Goal: Task Accomplishment & Management: Manage account settings

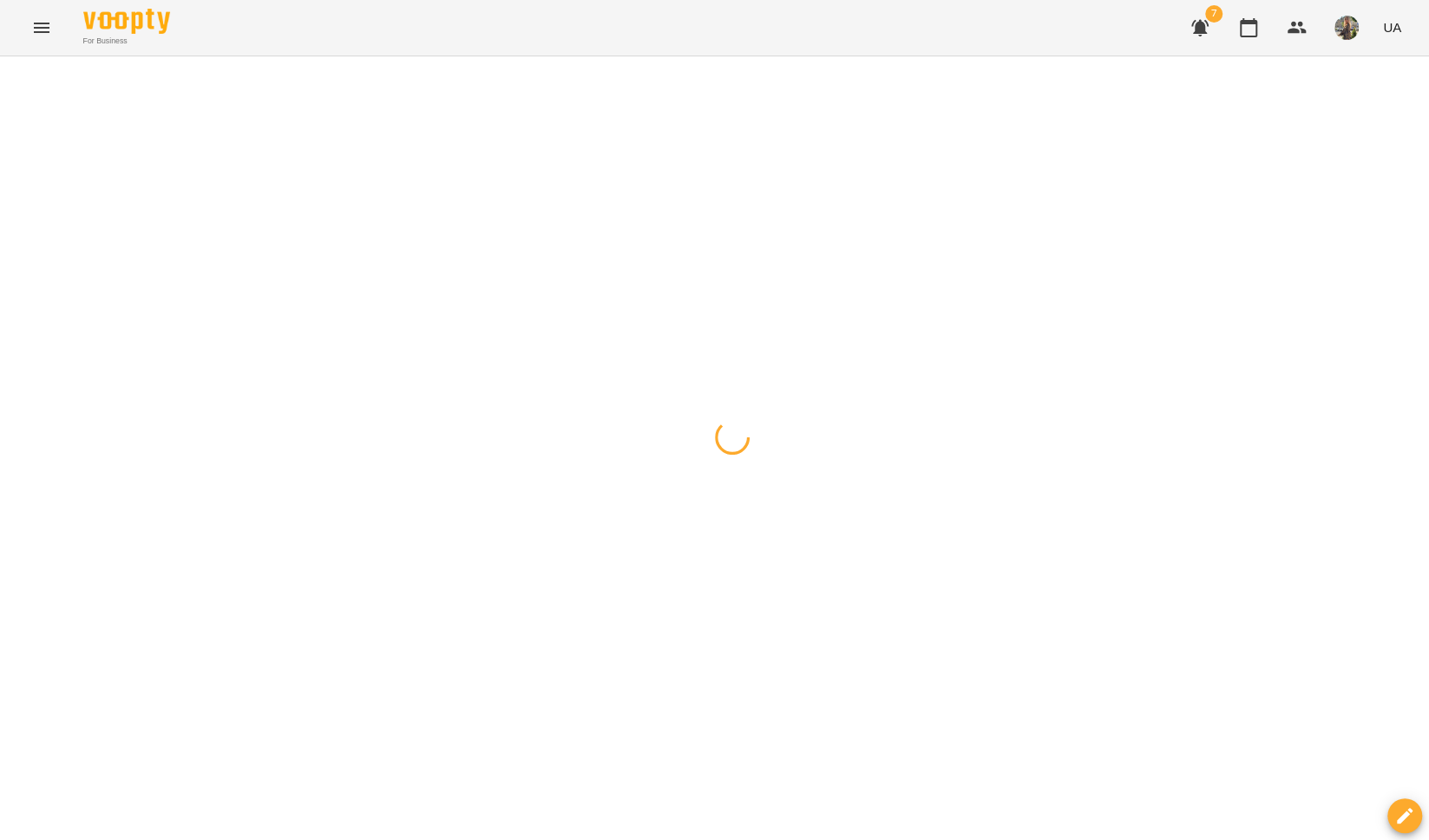
click at [50, 35] on icon "Menu" at bounding box center [41, 28] width 21 height 21
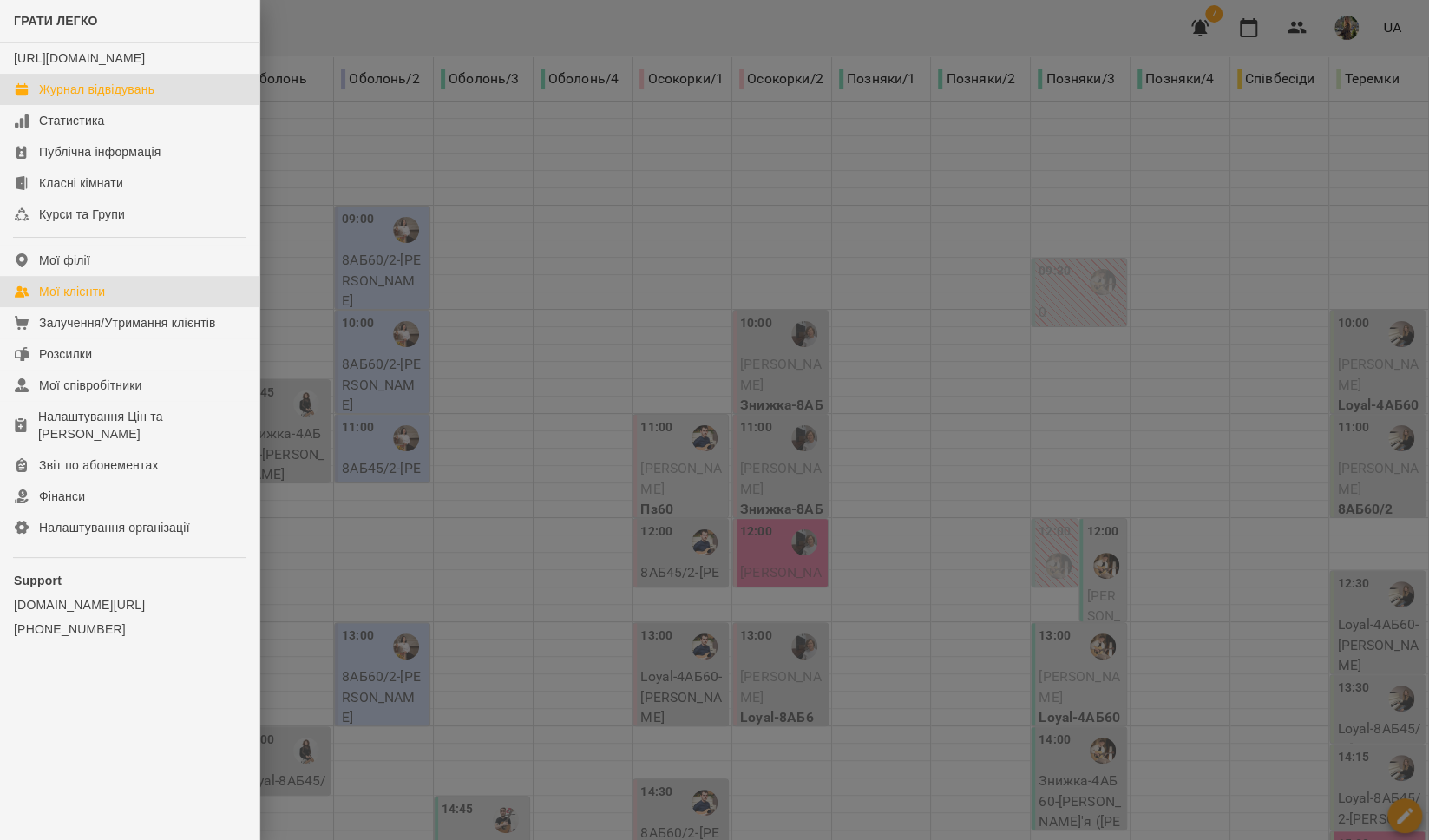
click at [78, 307] on link "Мої клієнти" at bounding box center [129, 292] width 259 height 32
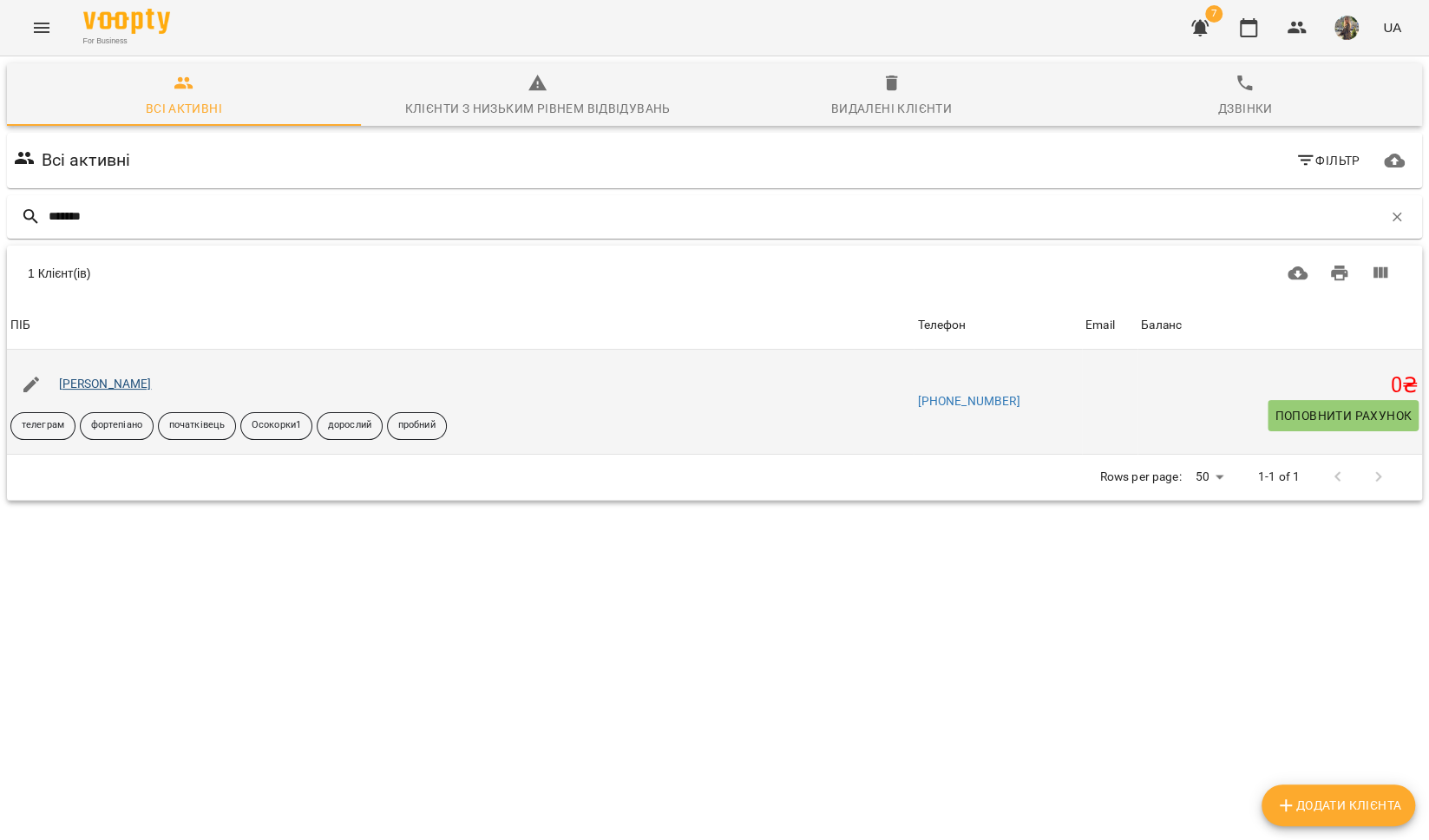
type input "*******"
click at [118, 379] on link "[PERSON_NAME]" at bounding box center [106, 384] width 93 height 14
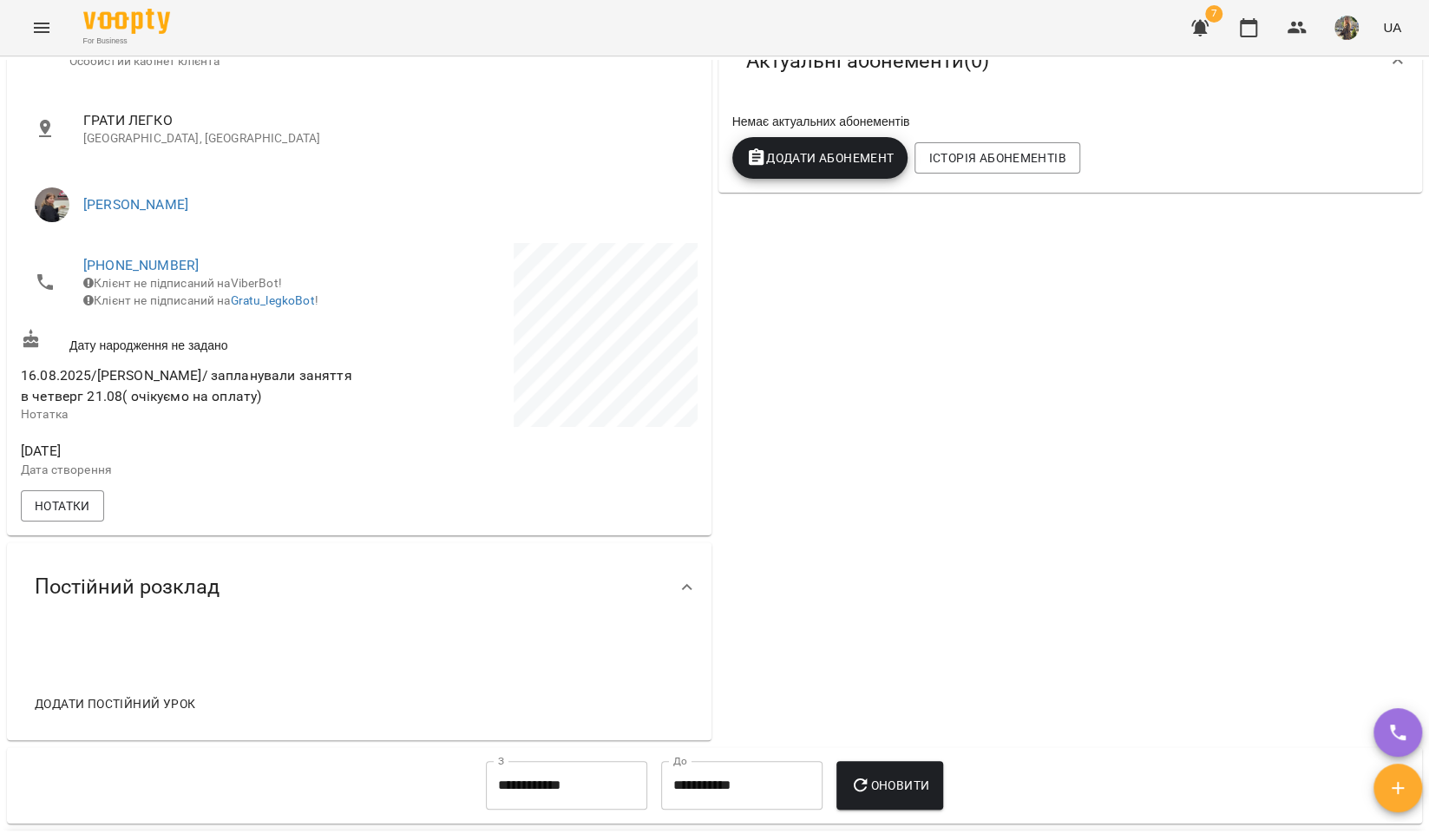
scroll to position [281, 0]
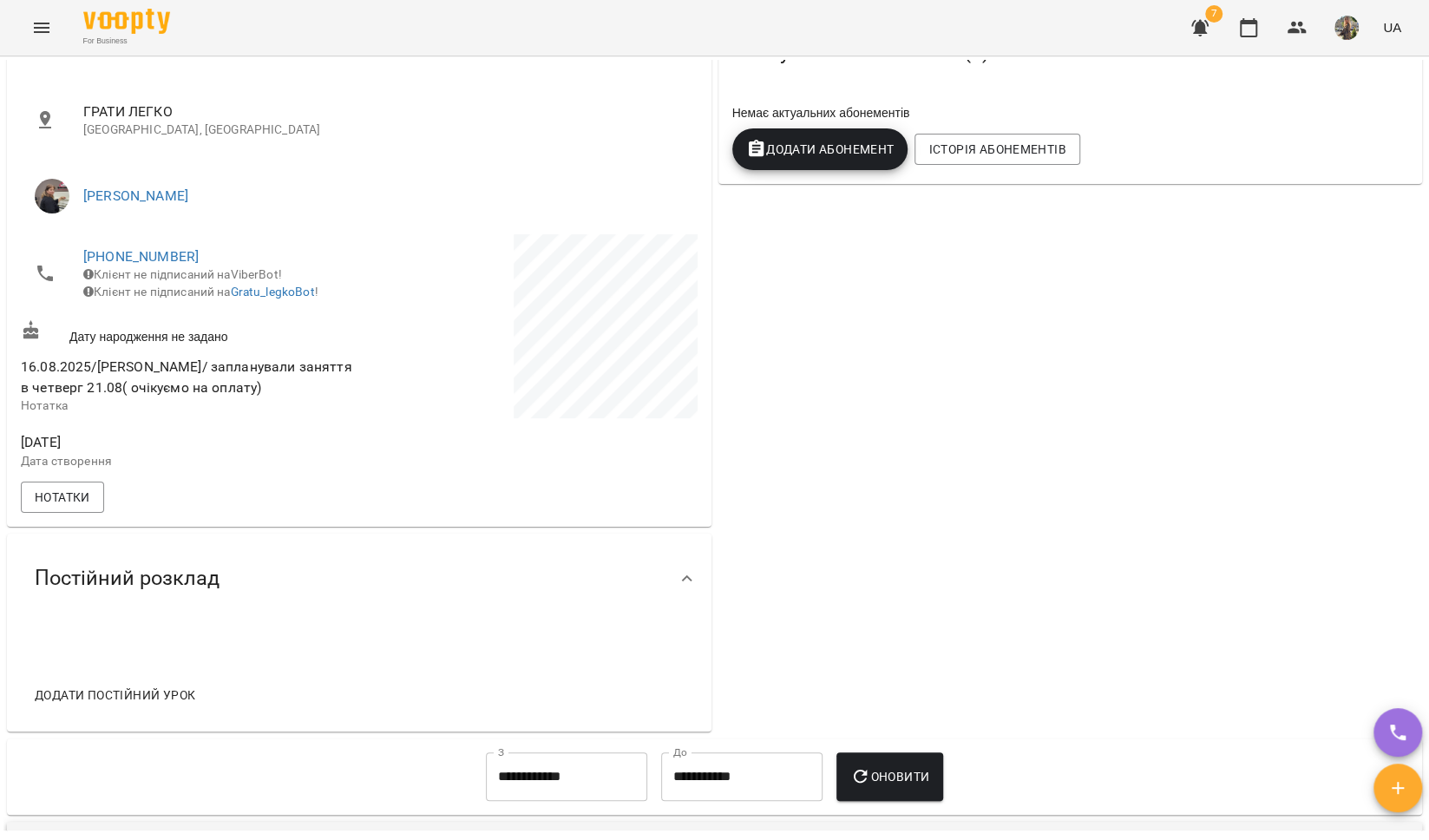
click at [1202, 35] on icon "button" at bounding box center [1199, 28] width 21 height 21
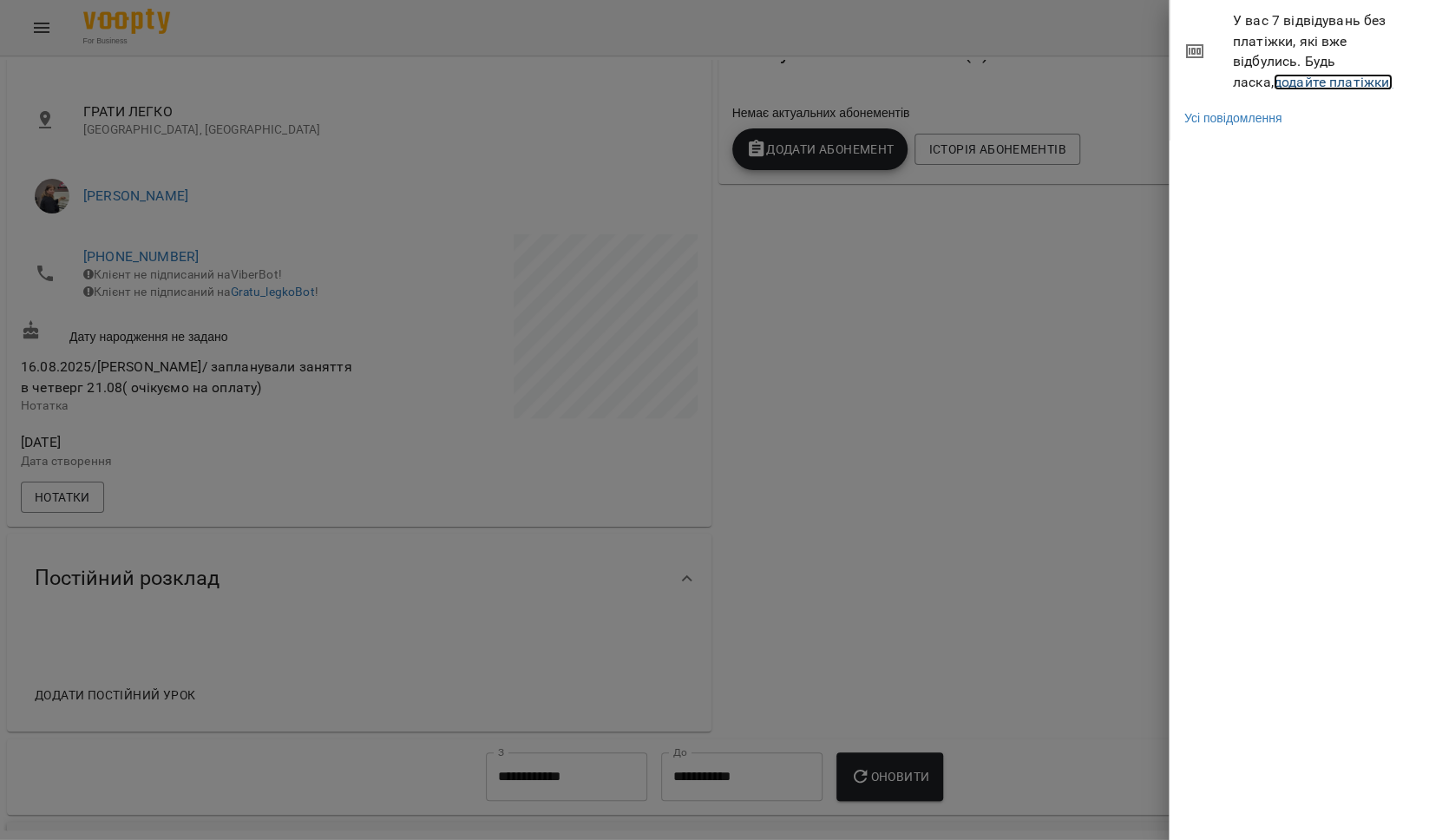
click at [1274, 77] on link "додайте платіжки!" at bounding box center [1333, 82] width 119 height 17
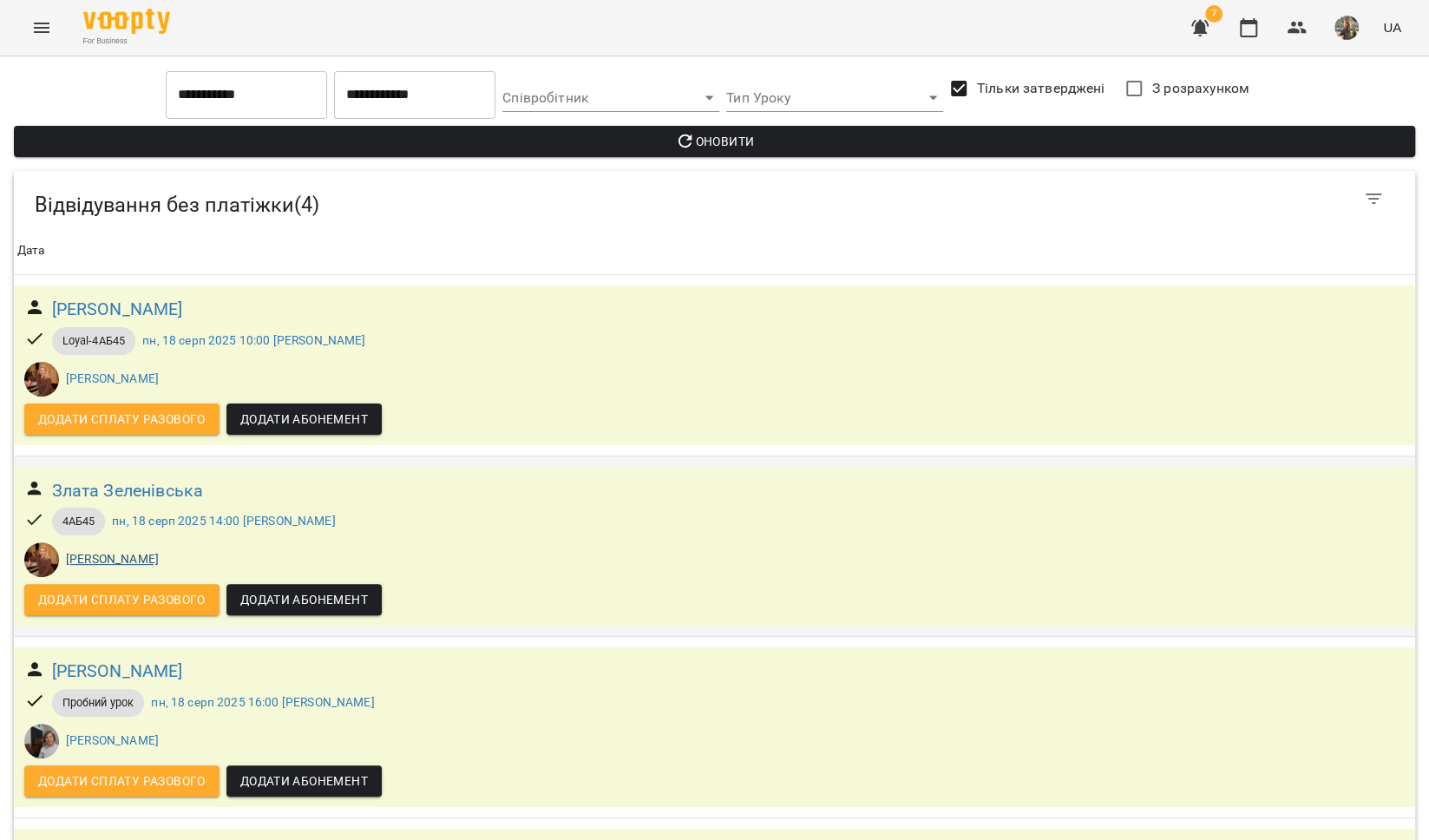
scroll to position [171, 0]
click at [19, 28] on div "For Business 7 UA" at bounding box center [714, 28] width 1429 height 55
click at [30, 28] on button "Menu" at bounding box center [41, 28] width 41 height 41
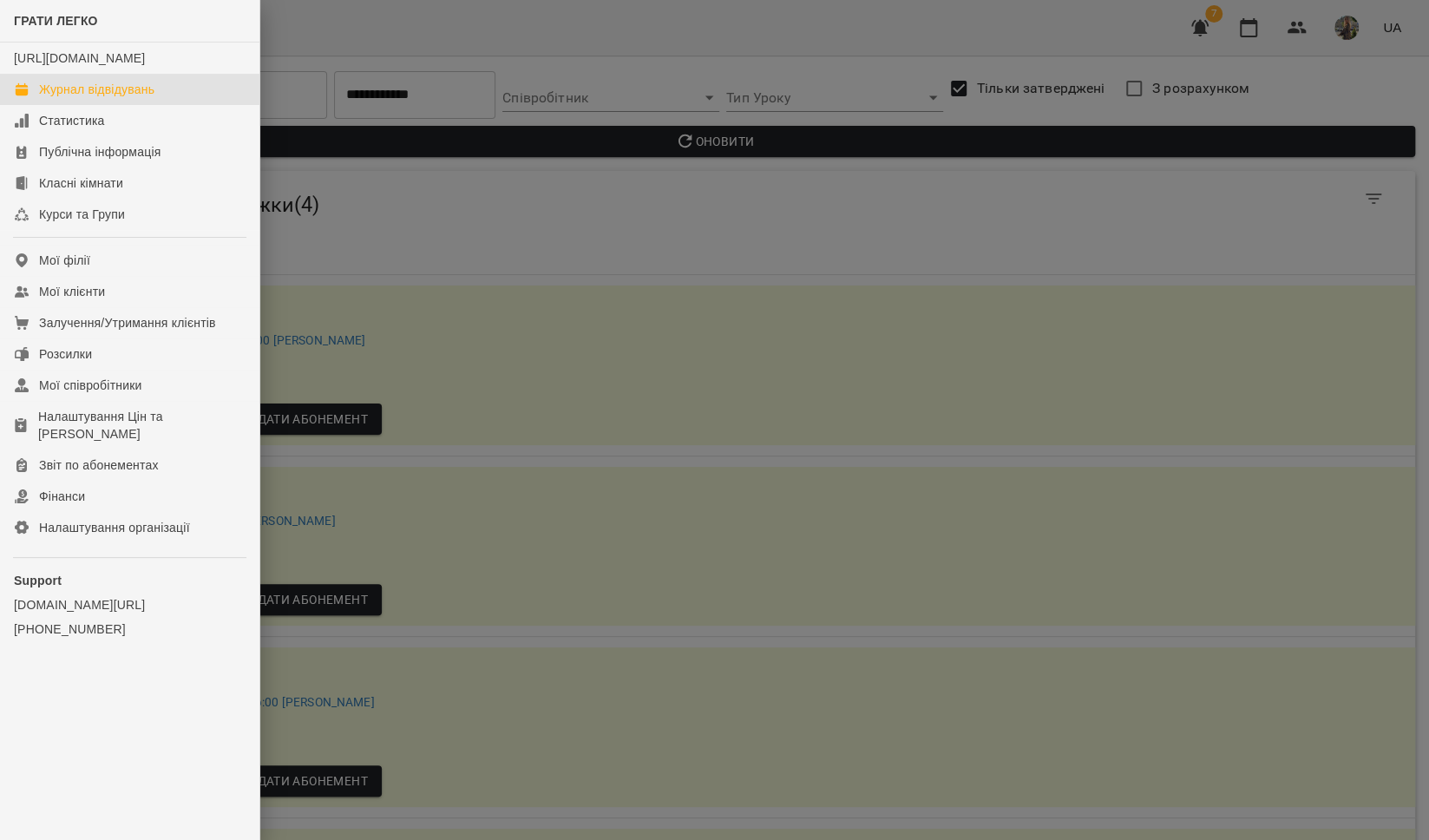
click at [48, 98] on div "Журнал відвідувань" at bounding box center [97, 90] width 115 height 18
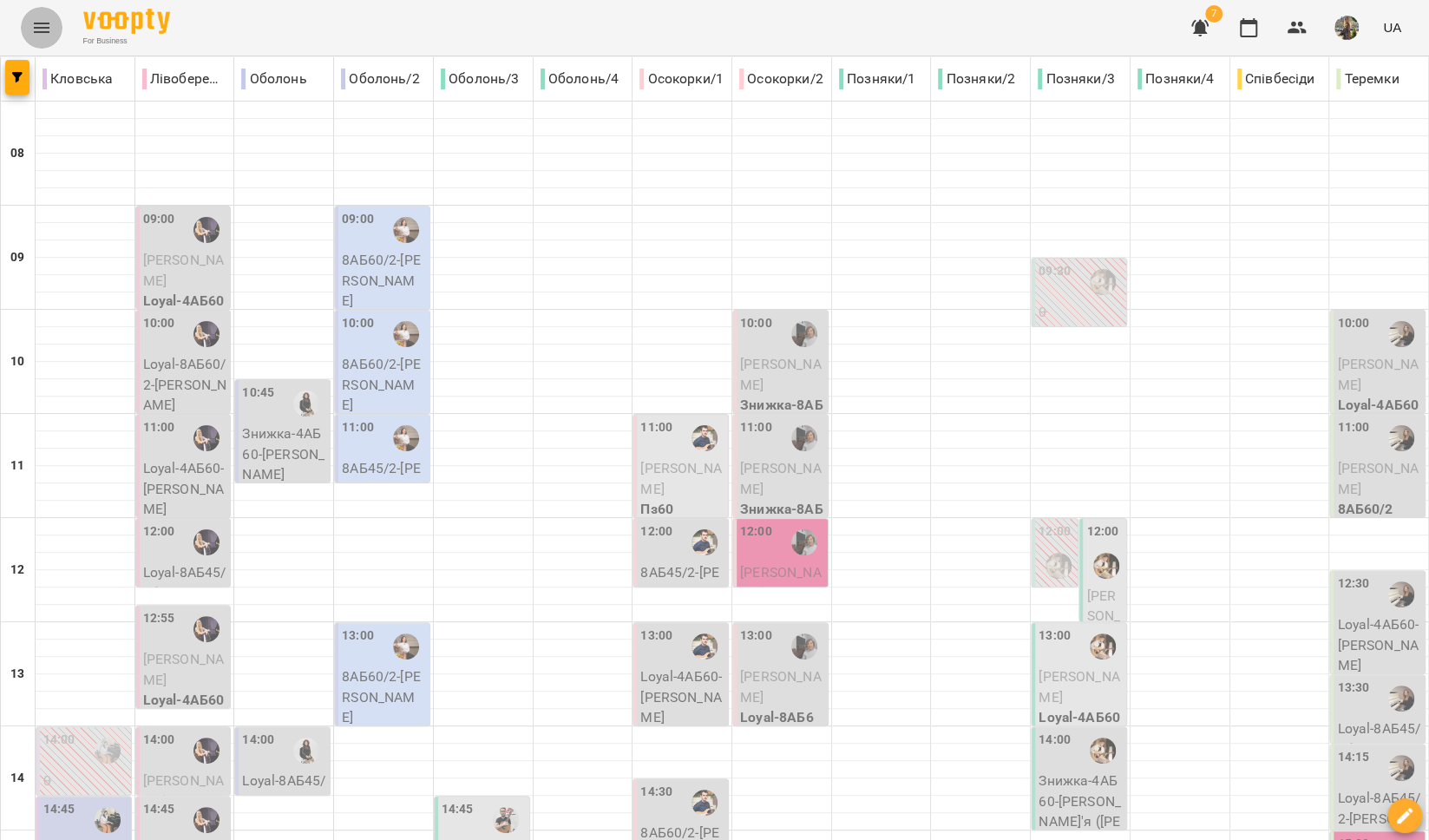
click at [44, 28] on icon "Menu" at bounding box center [41, 28] width 16 height 11
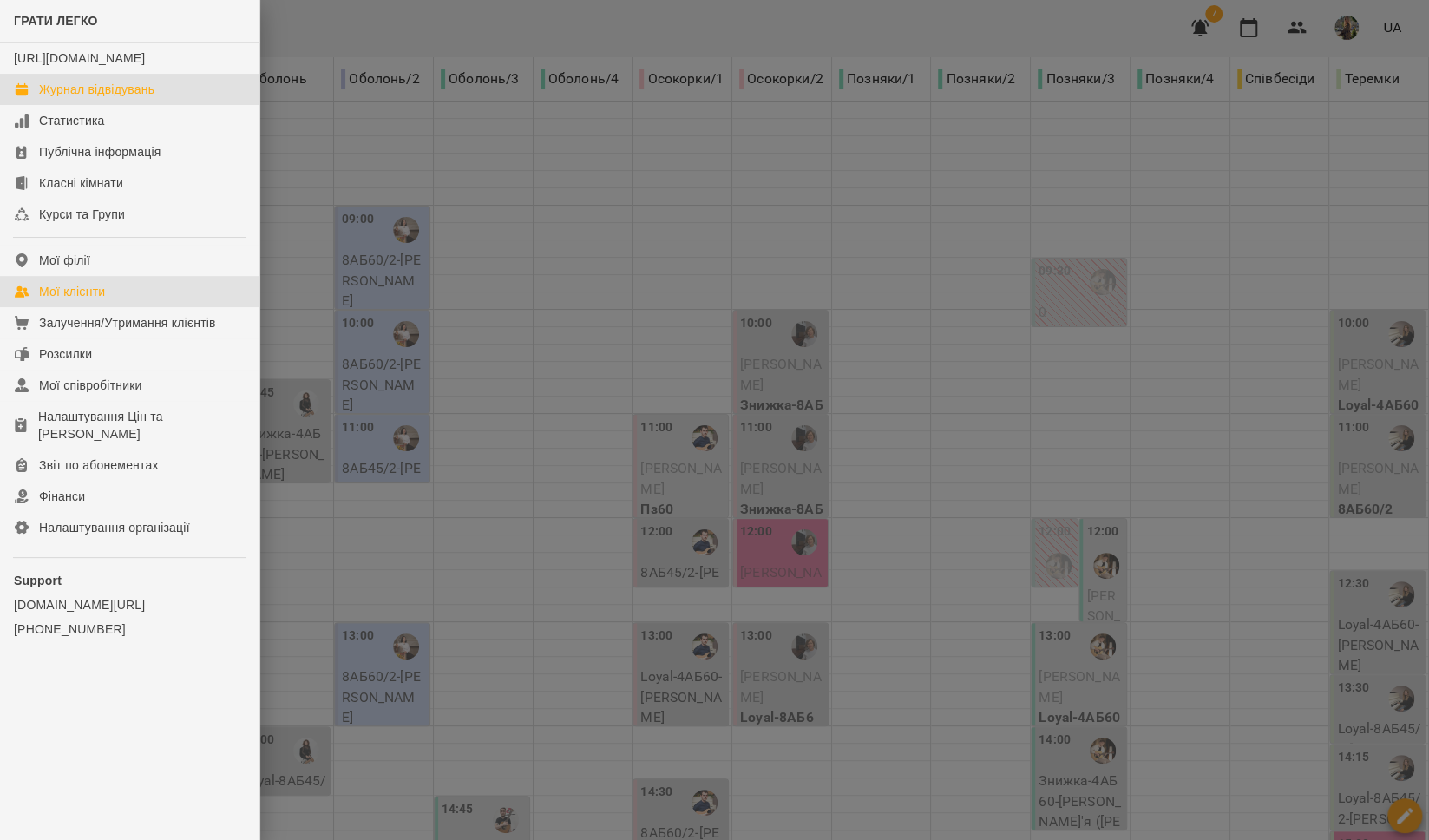
click at [98, 300] on div "Мої клієнти" at bounding box center [72, 292] width 66 height 18
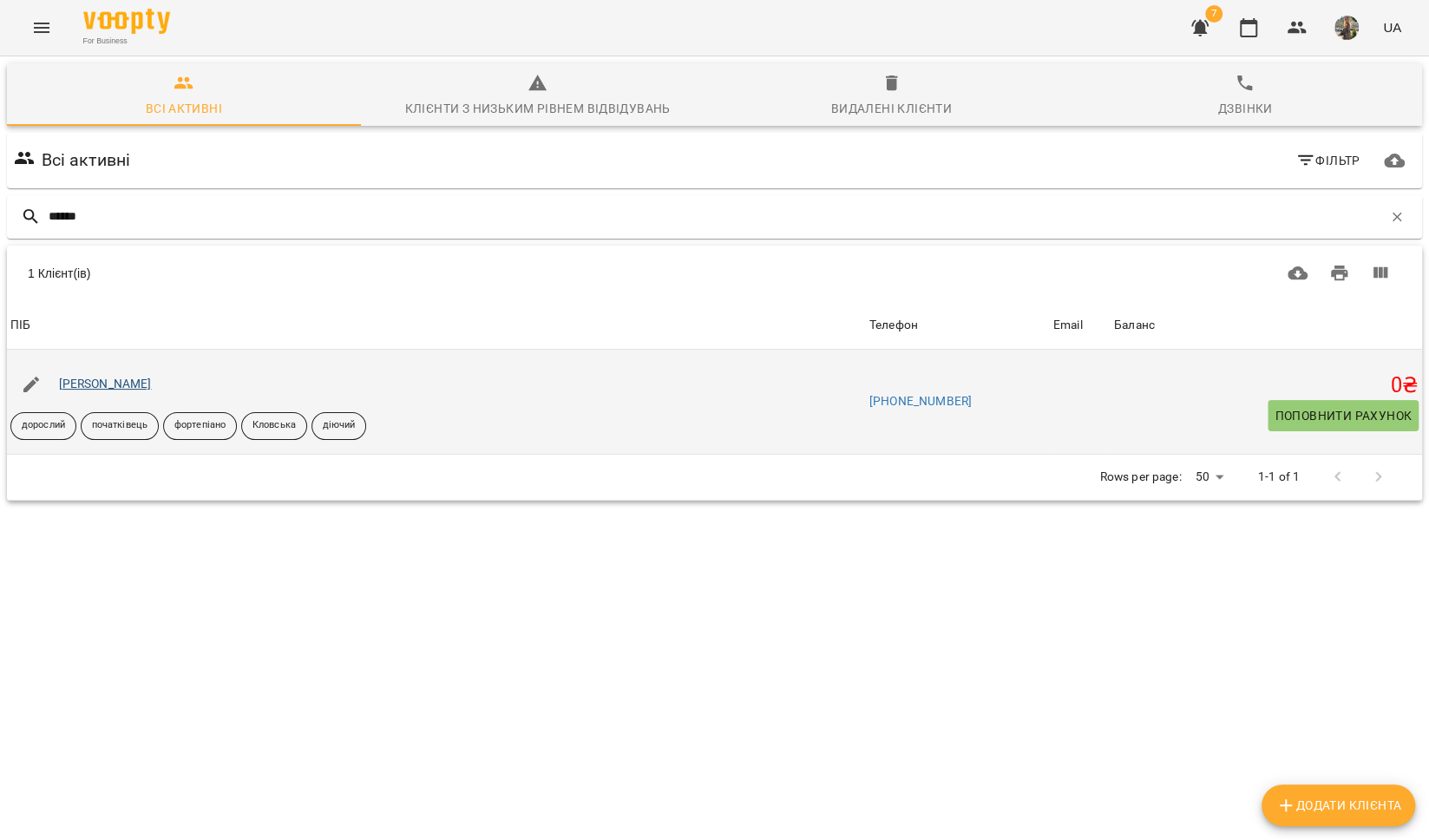
type input "******"
click at [126, 381] on link "[PERSON_NAME]" at bounding box center [106, 384] width 93 height 14
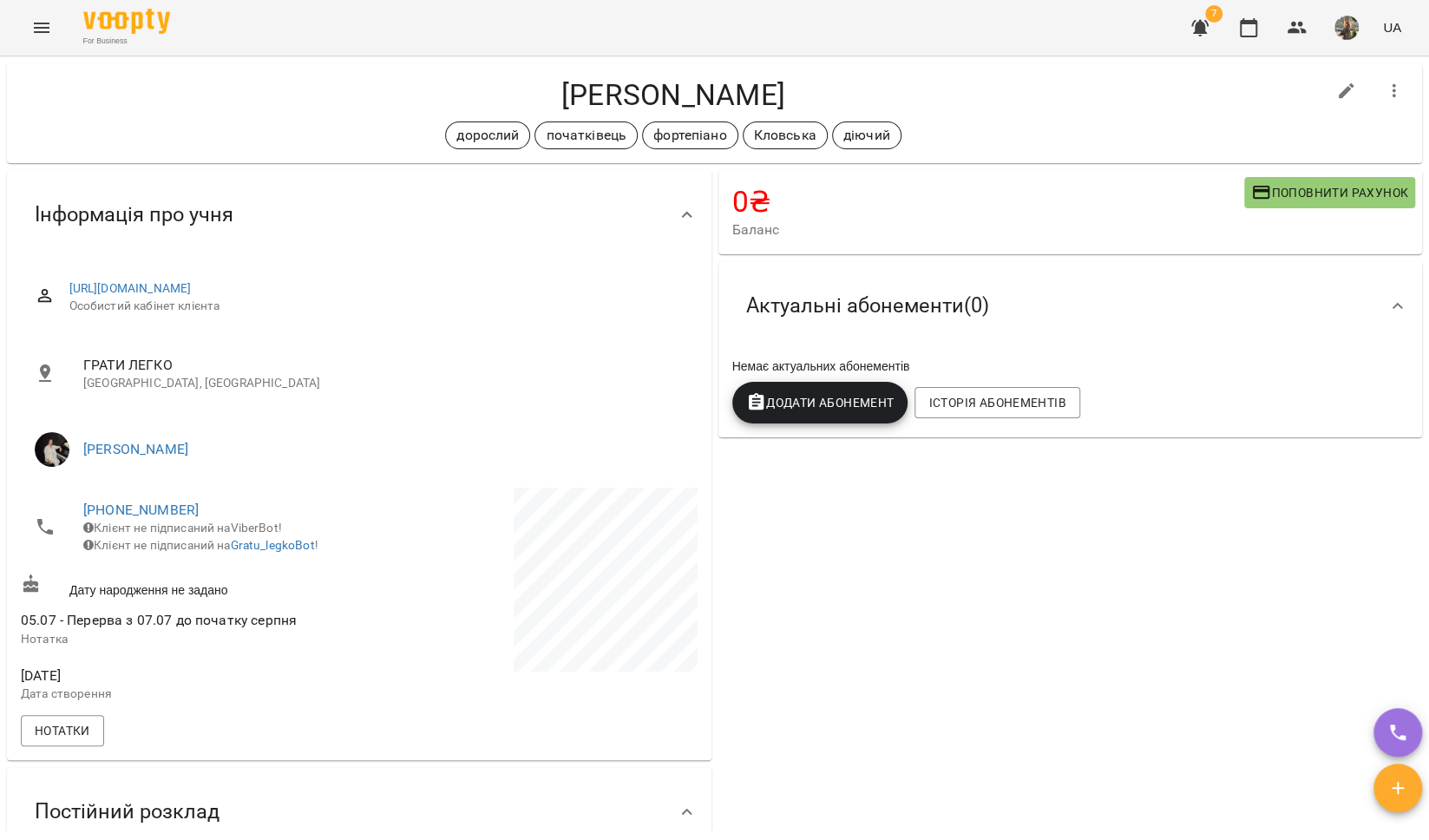
scroll to position [45, 0]
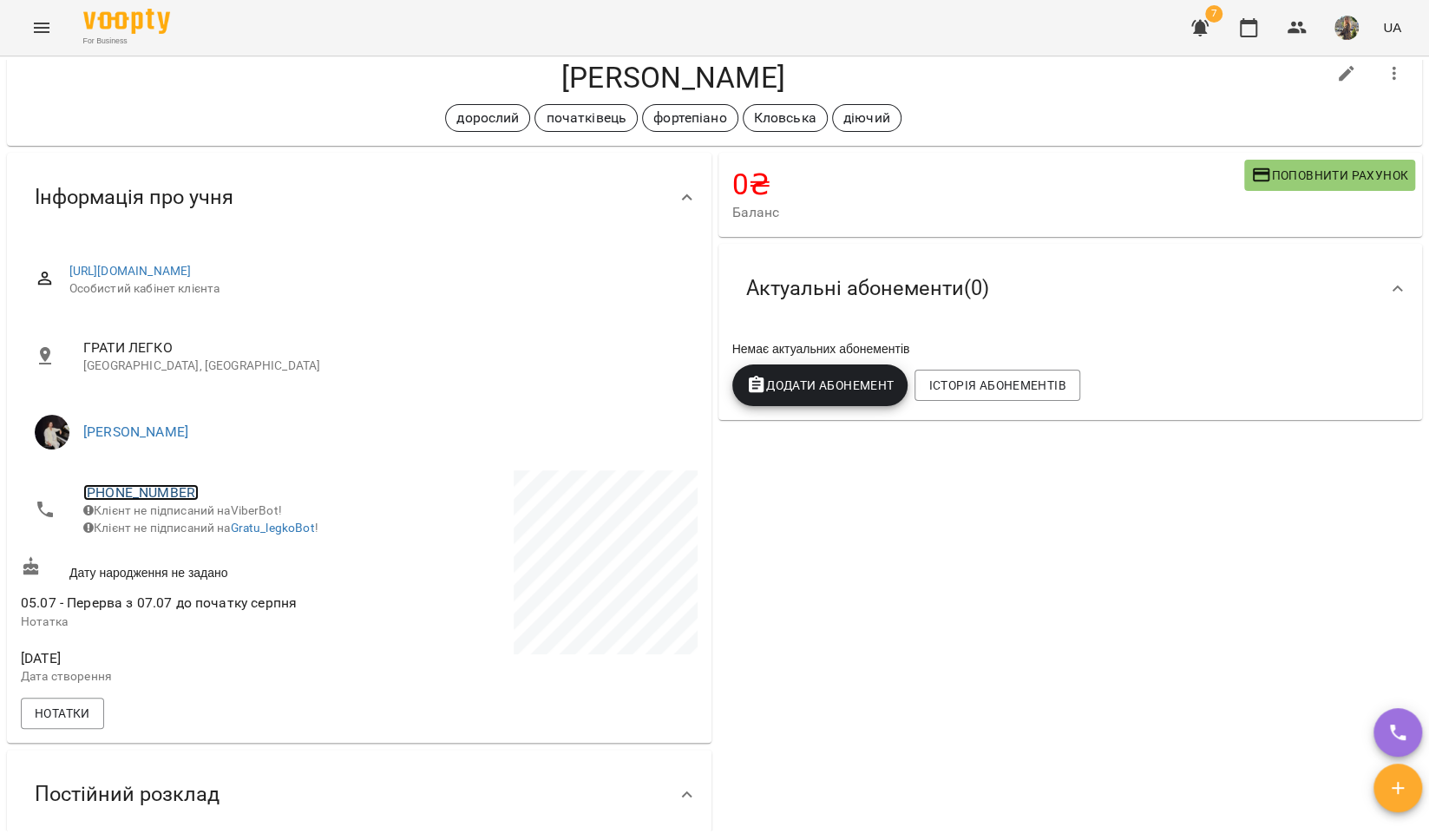
click at [111, 486] on link "[PHONE_NUMBER]" at bounding box center [140, 492] width 115 height 17
click at [219, 543] on img at bounding box center [211, 556] width 26 height 26
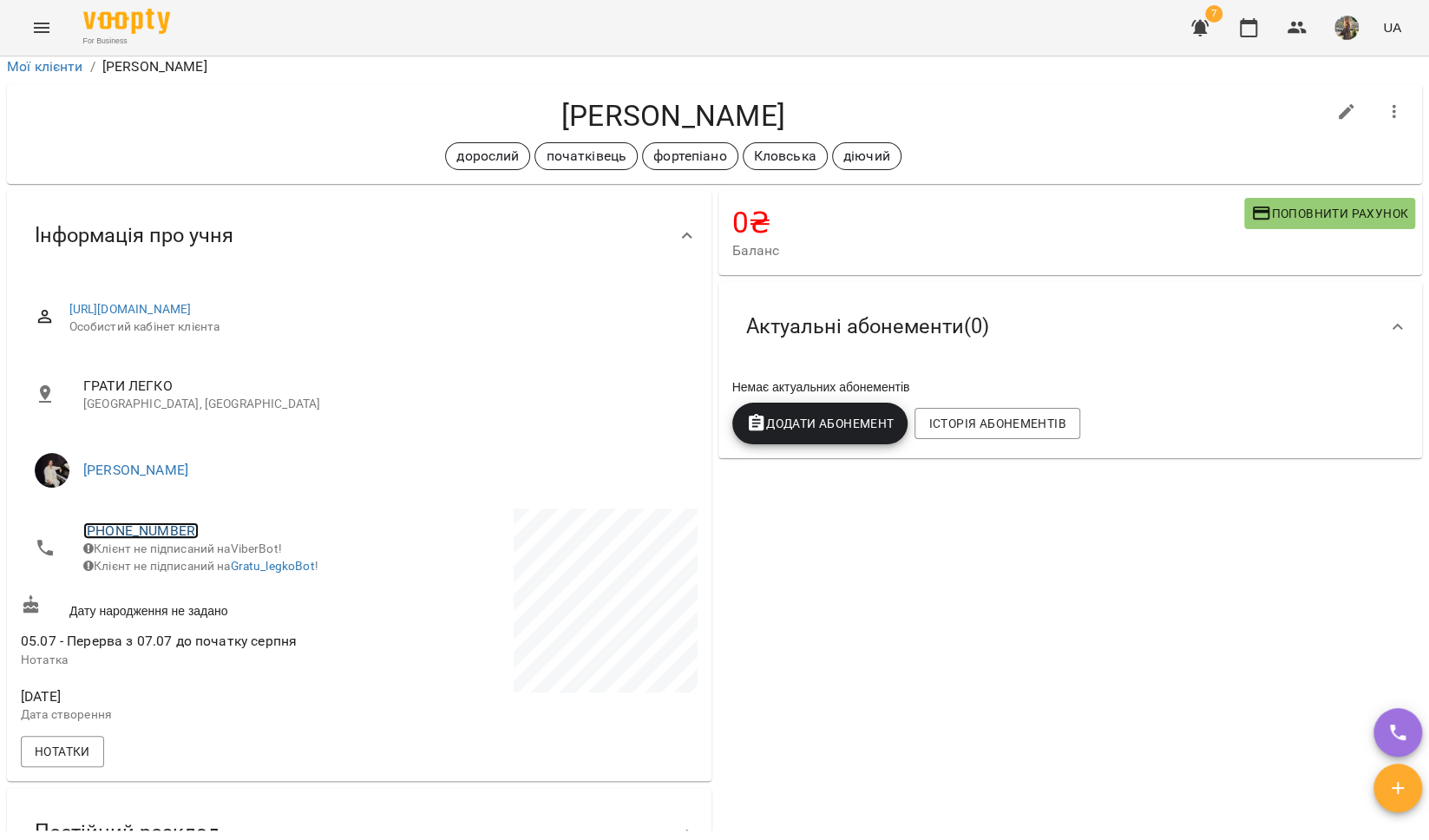
scroll to position [0, 0]
